Goal: Information Seeking & Learning: Learn about a topic

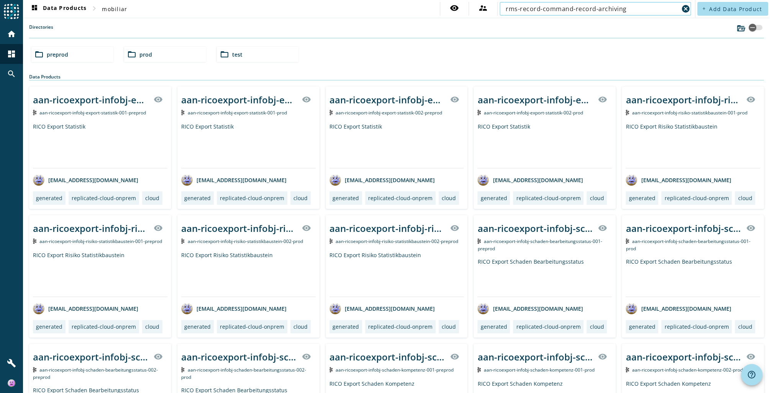
type input "rms-record-command-record-archiving"
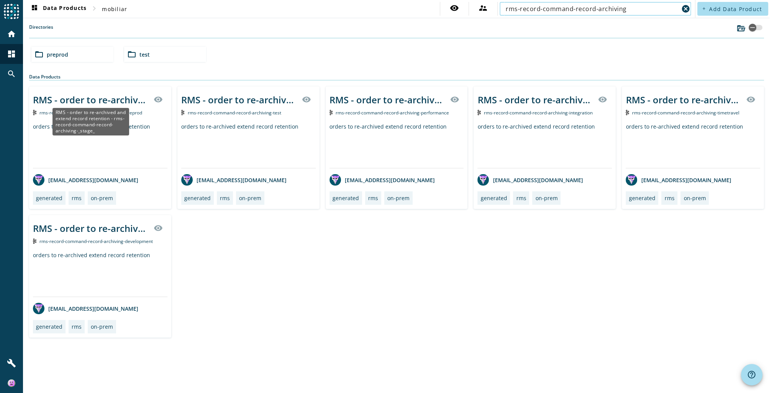
click at [113, 97] on div "RMS - order to re-archived and extend record retention - rms-record-command-rec…" at bounding box center [91, 99] width 116 height 13
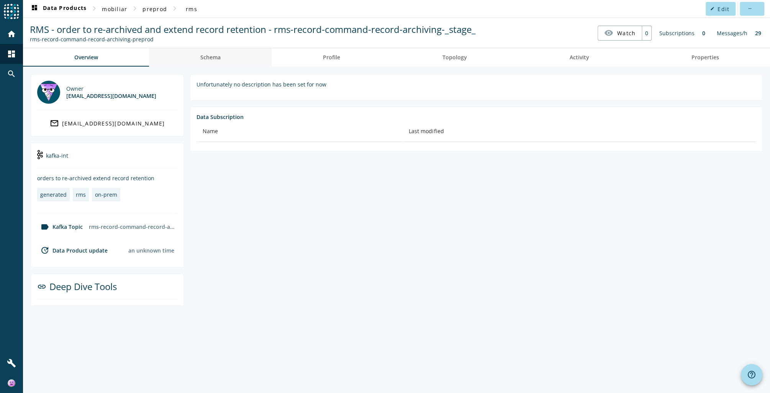
click at [232, 60] on link "Schema" at bounding box center [210, 57] width 123 height 18
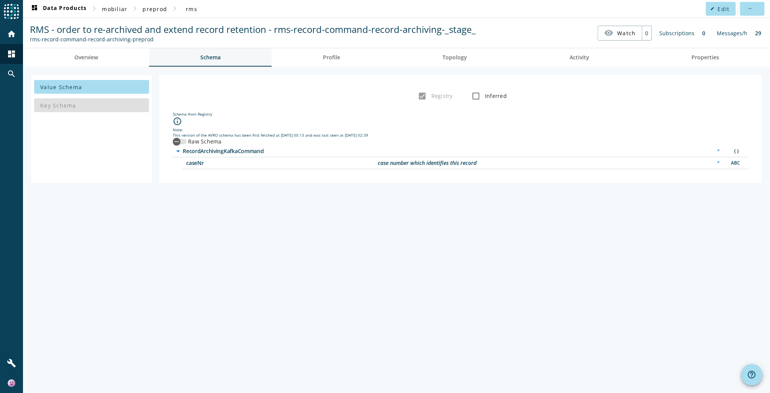
click at [338, 57] on span "Profile" at bounding box center [331, 57] width 17 height 5
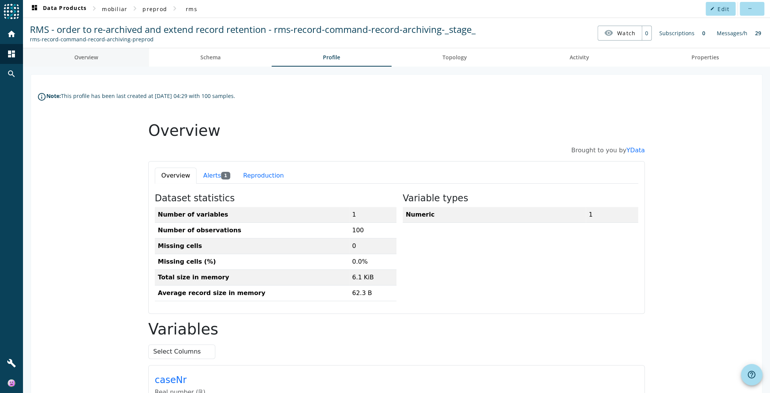
click at [89, 56] on span "Overview" at bounding box center [86, 57] width 24 height 5
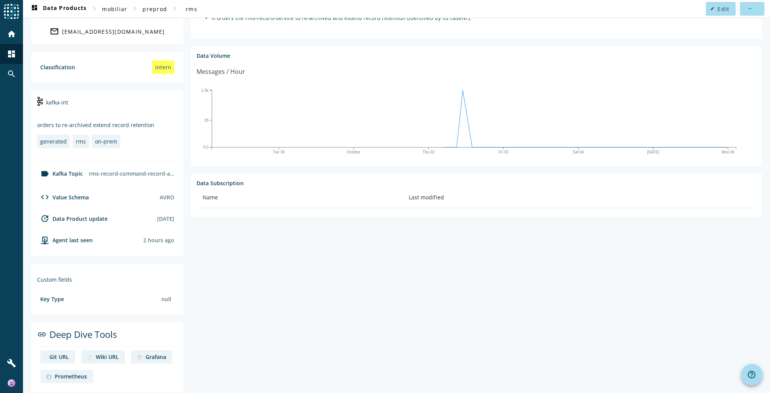
scroll to position [98, 0]
